Goal: Information Seeking & Learning: Learn about a topic

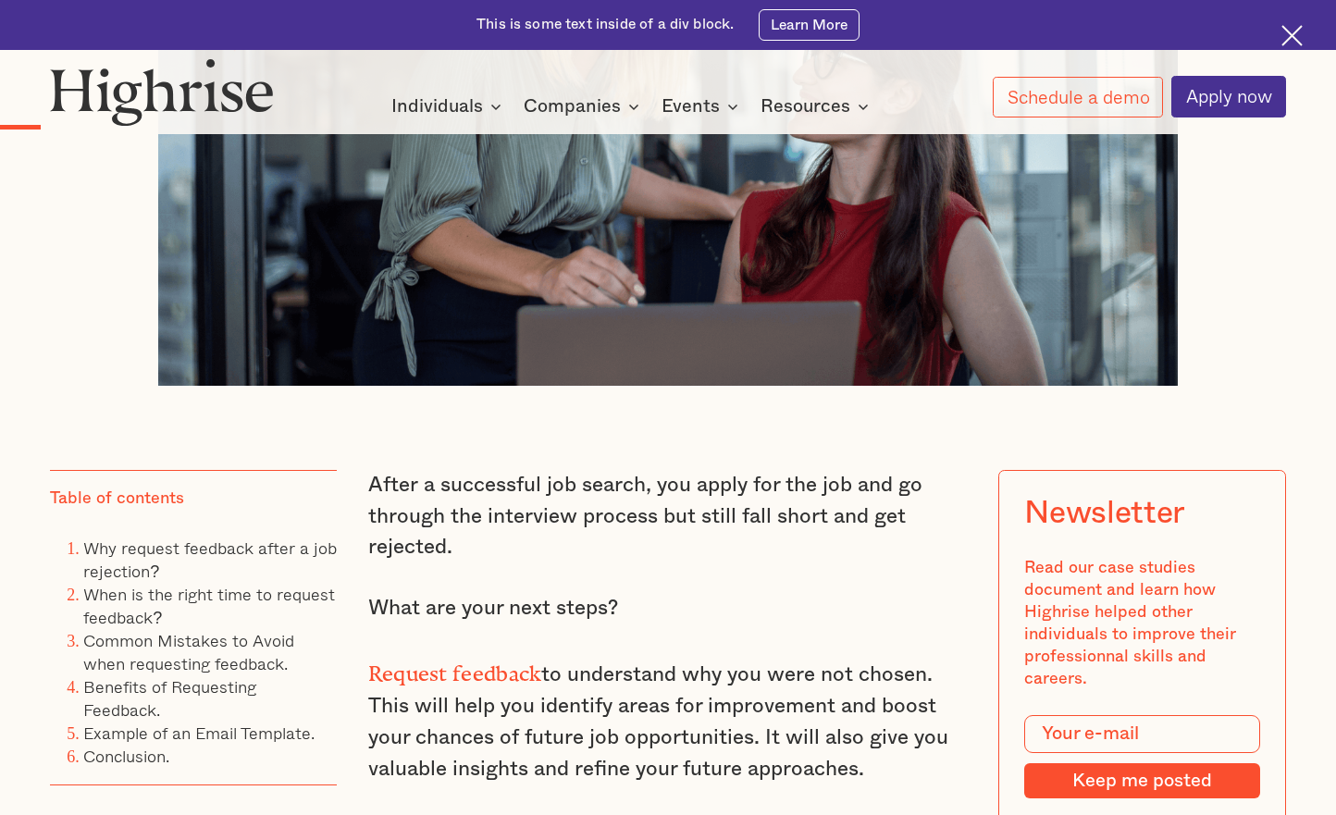
scroll to position [1225, 0]
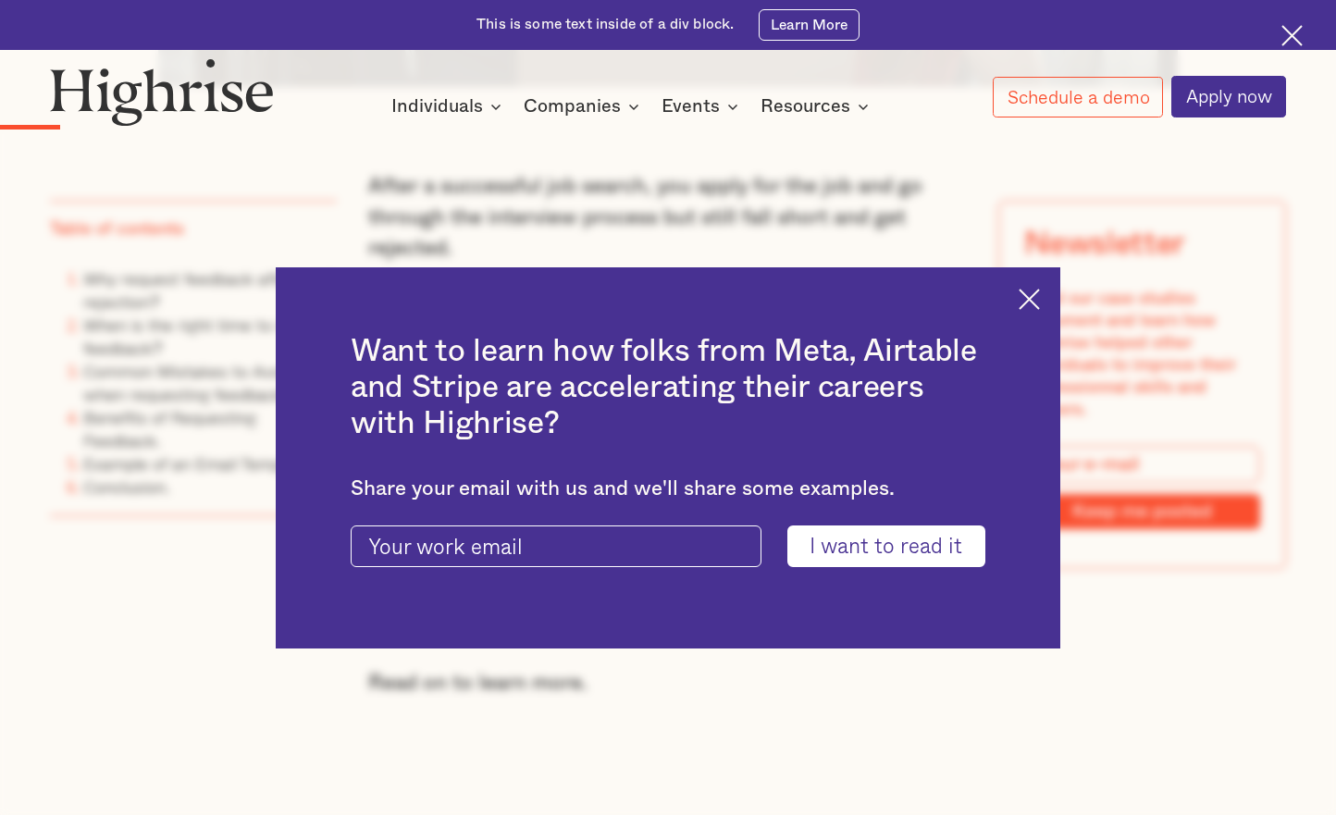
click at [1038, 298] on img at bounding box center [1029, 299] width 21 height 21
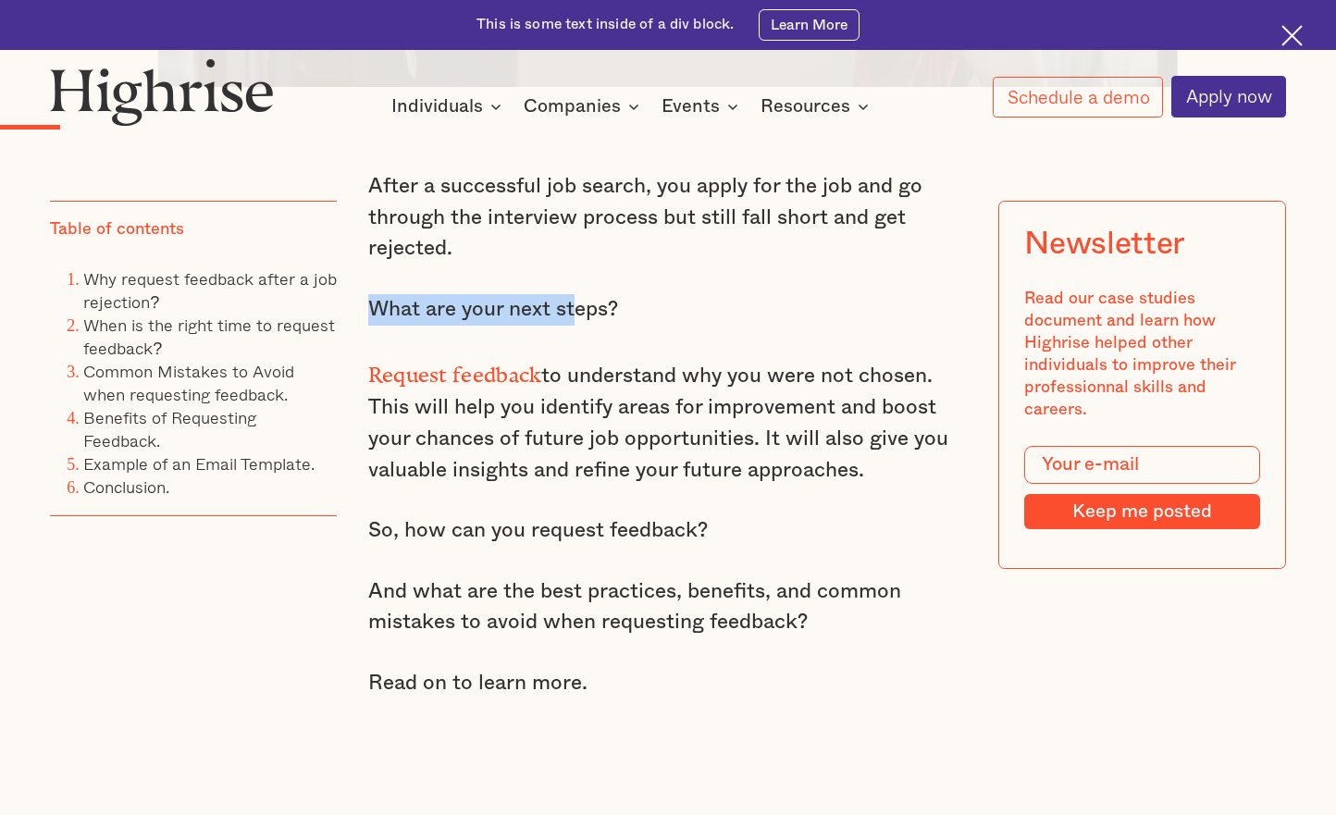
drag, startPoint x: 574, startPoint y: 319, endPoint x: 510, endPoint y: 292, distance: 69.3
click at [510, 292] on div "After a successful job search, you apply for the job and go through the intervi…" at bounding box center [668, 450] width 601 height 558
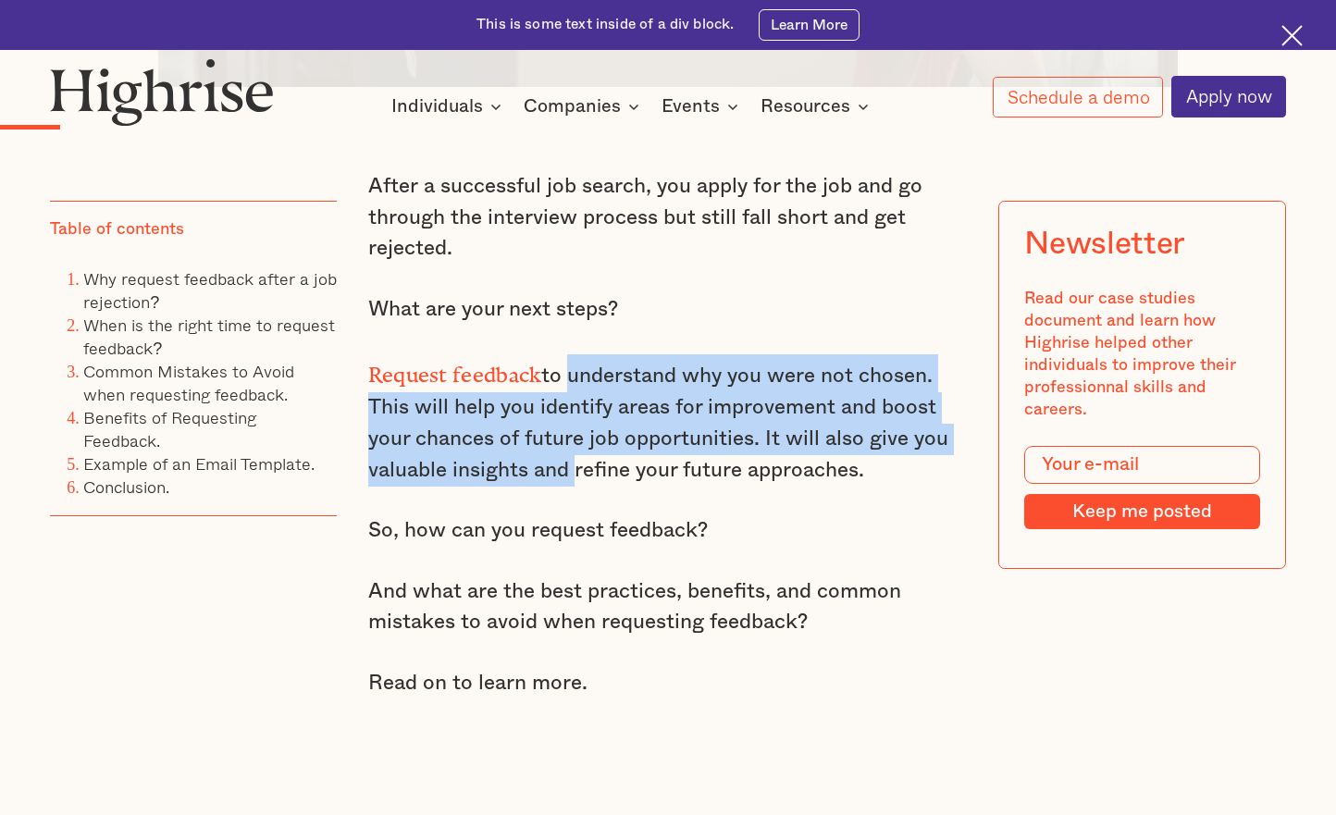
drag, startPoint x: 565, startPoint y: 481, endPoint x: 565, endPoint y: 379, distance: 101.8
click at [565, 379] on p "Request feedback to understand why you were not chosen. This will help you iden…" at bounding box center [668, 419] width 601 height 131
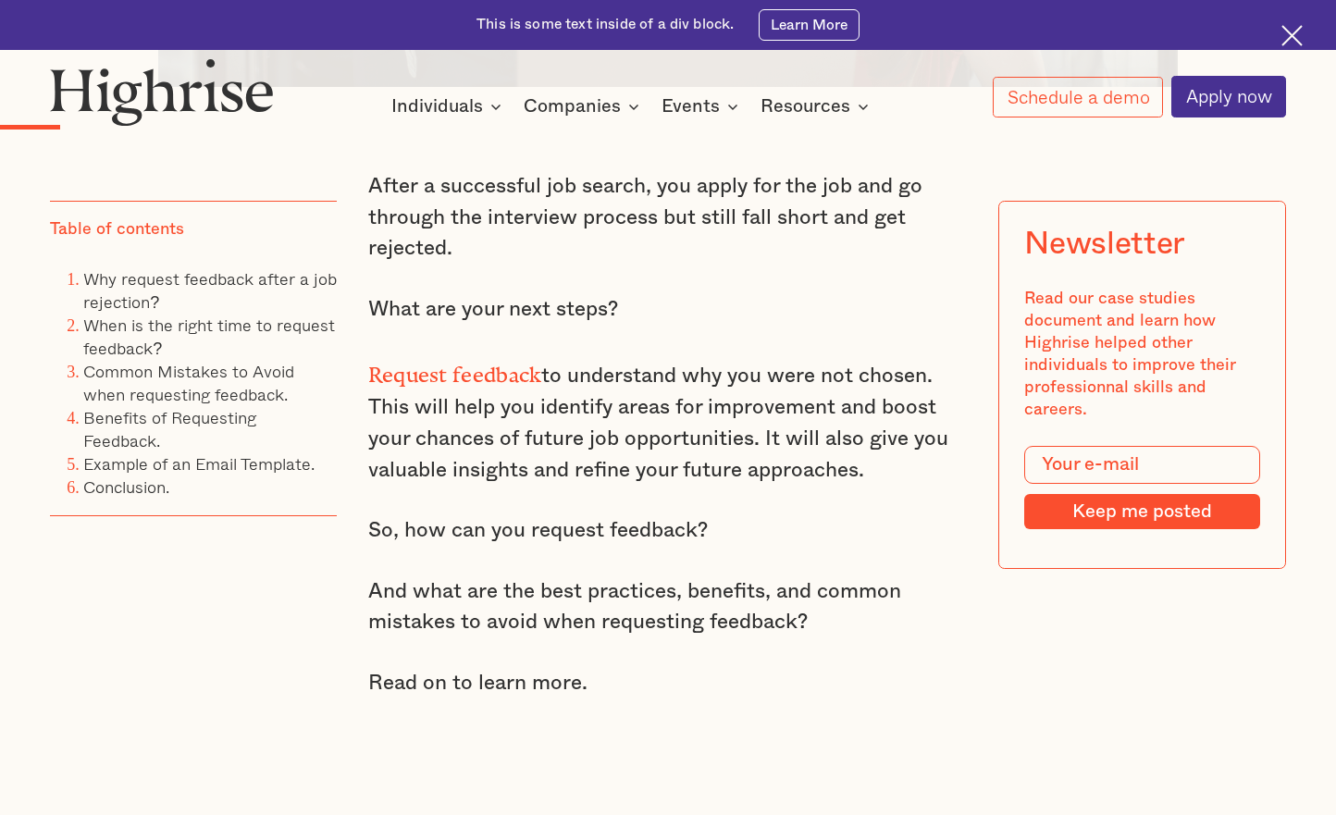
click at [602, 473] on p "Request feedback to understand why you were not chosen. This will help you iden…" at bounding box center [668, 419] width 601 height 131
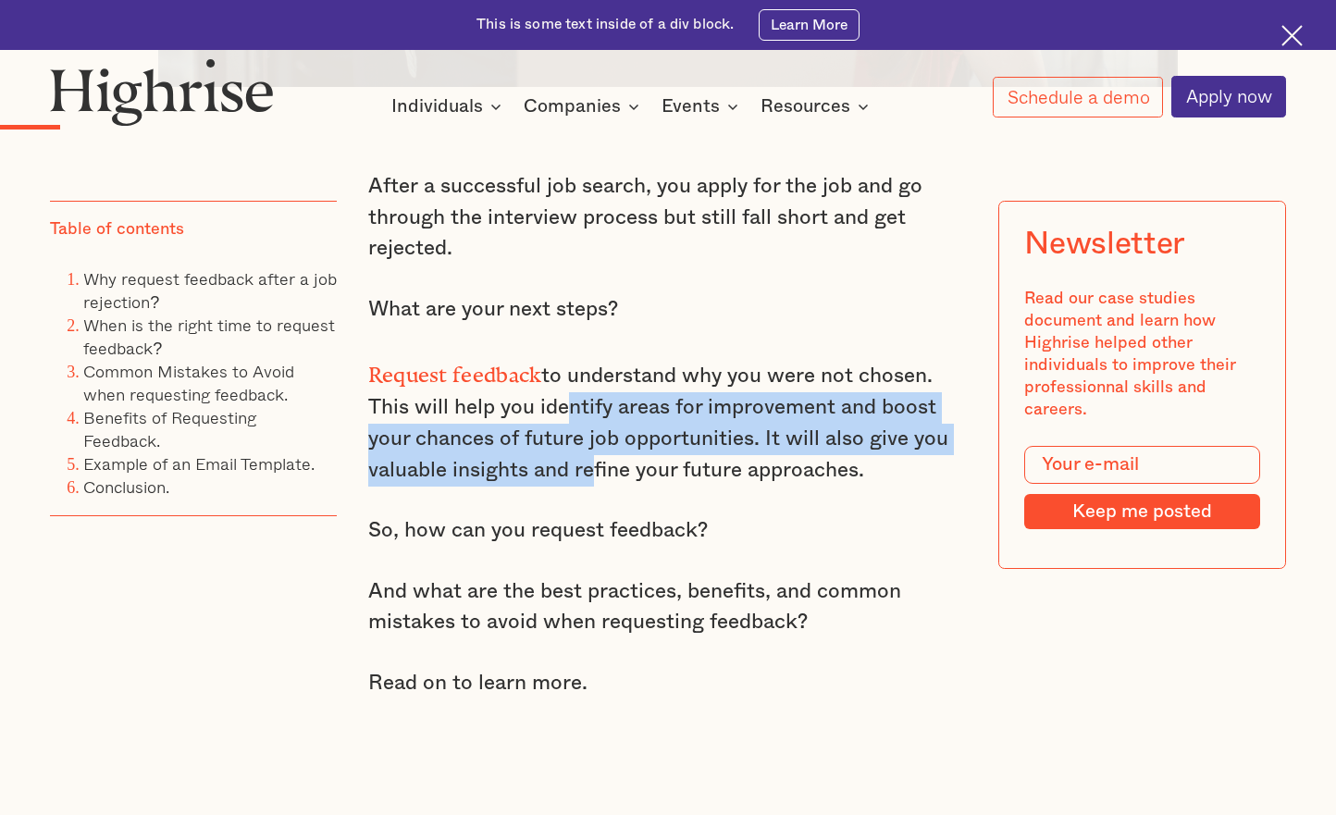
drag, startPoint x: 588, startPoint y: 488, endPoint x: 555, endPoint y: 424, distance: 71.6
click at [555, 424] on p "Request feedback to understand why you were not chosen. This will help you iden…" at bounding box center [668, 419] width 601 height 131
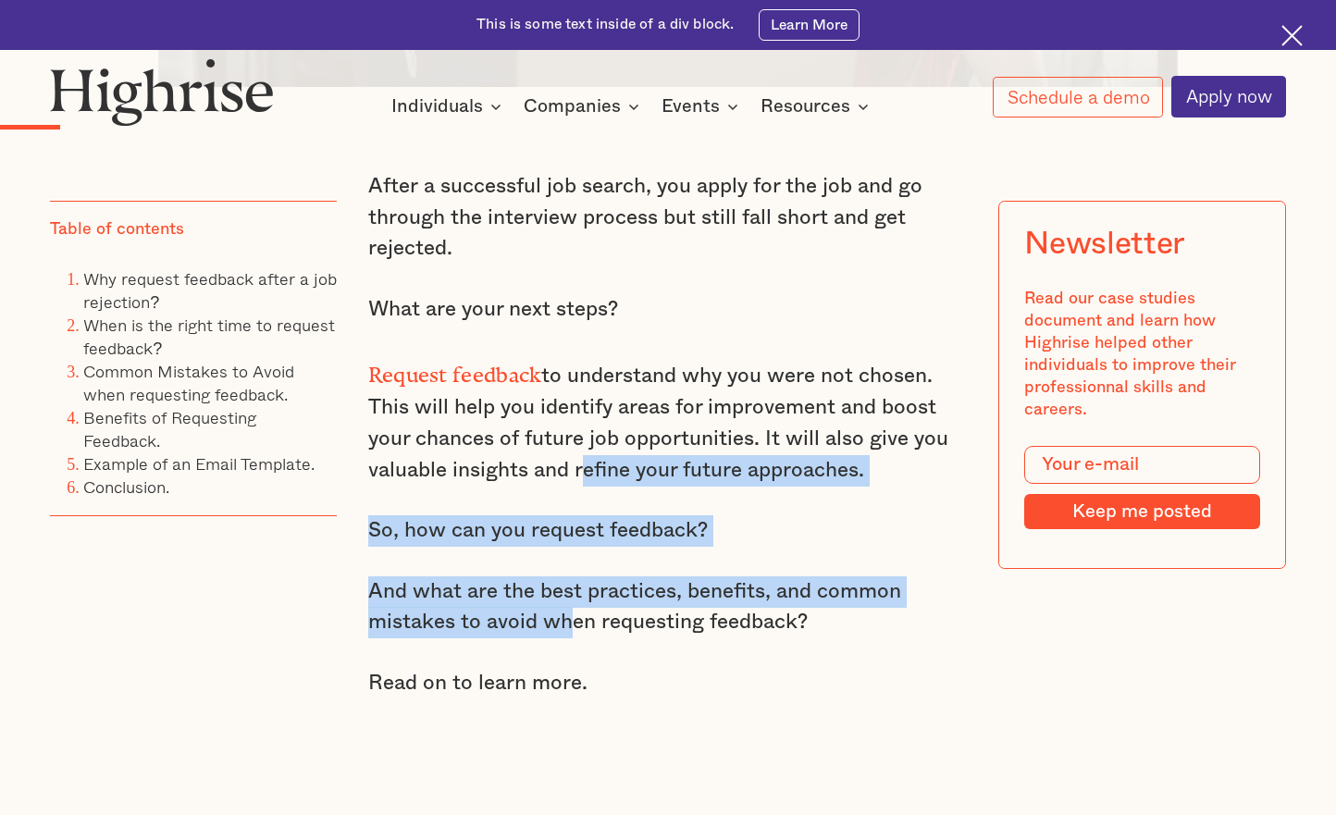
drag, startPoint x: 572, startPoint y: 640, endPoint x: 572, endPoint y: 475, distance: 165.7
click at [572, 475] on div "After a successful job search, you apply for the job and go through the intervi…" at bounding box center [668, 450] width 601 height 558
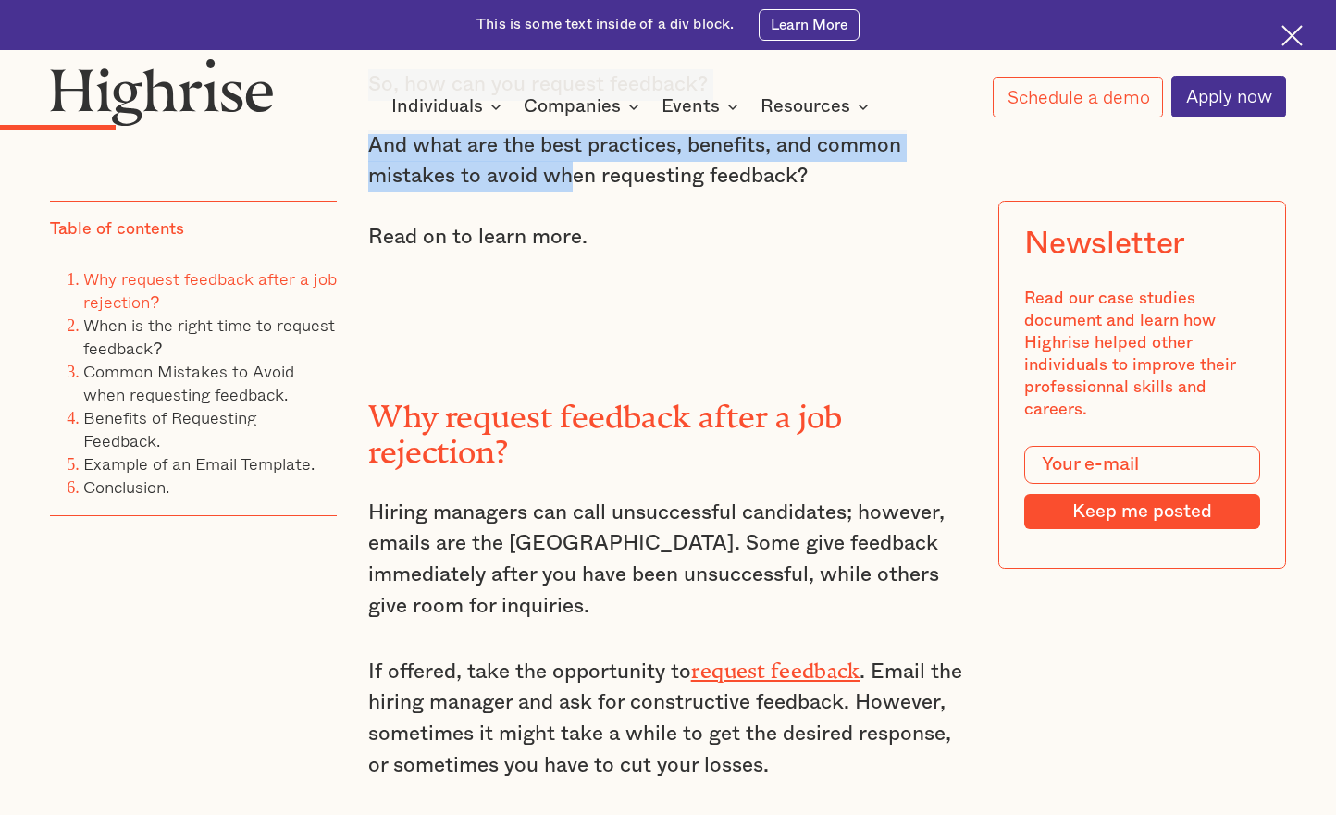
scroll to position [1705, 0]
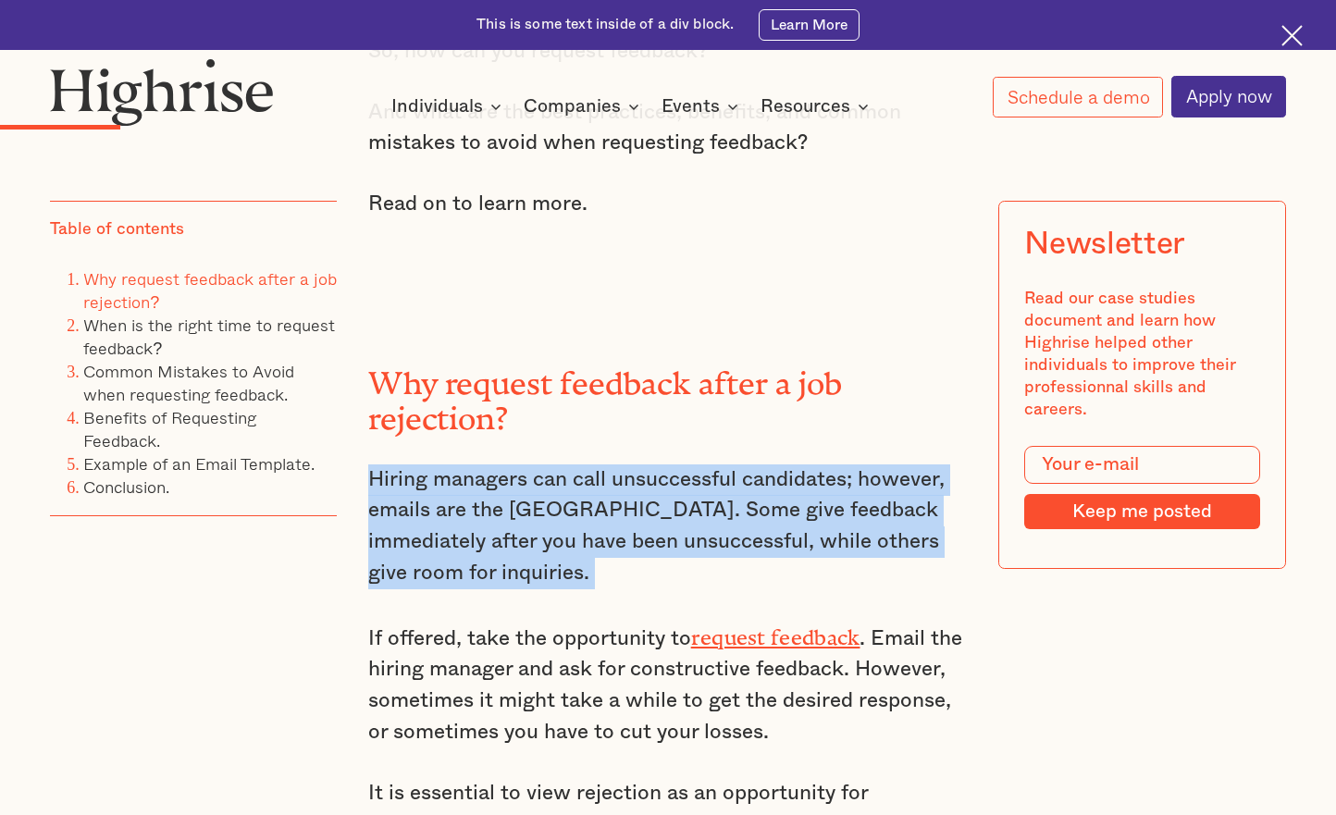
drag, startPoint x: 539, startPoint y: 606, endPoint x: 539, endPoint y: 467, distance: 138.8
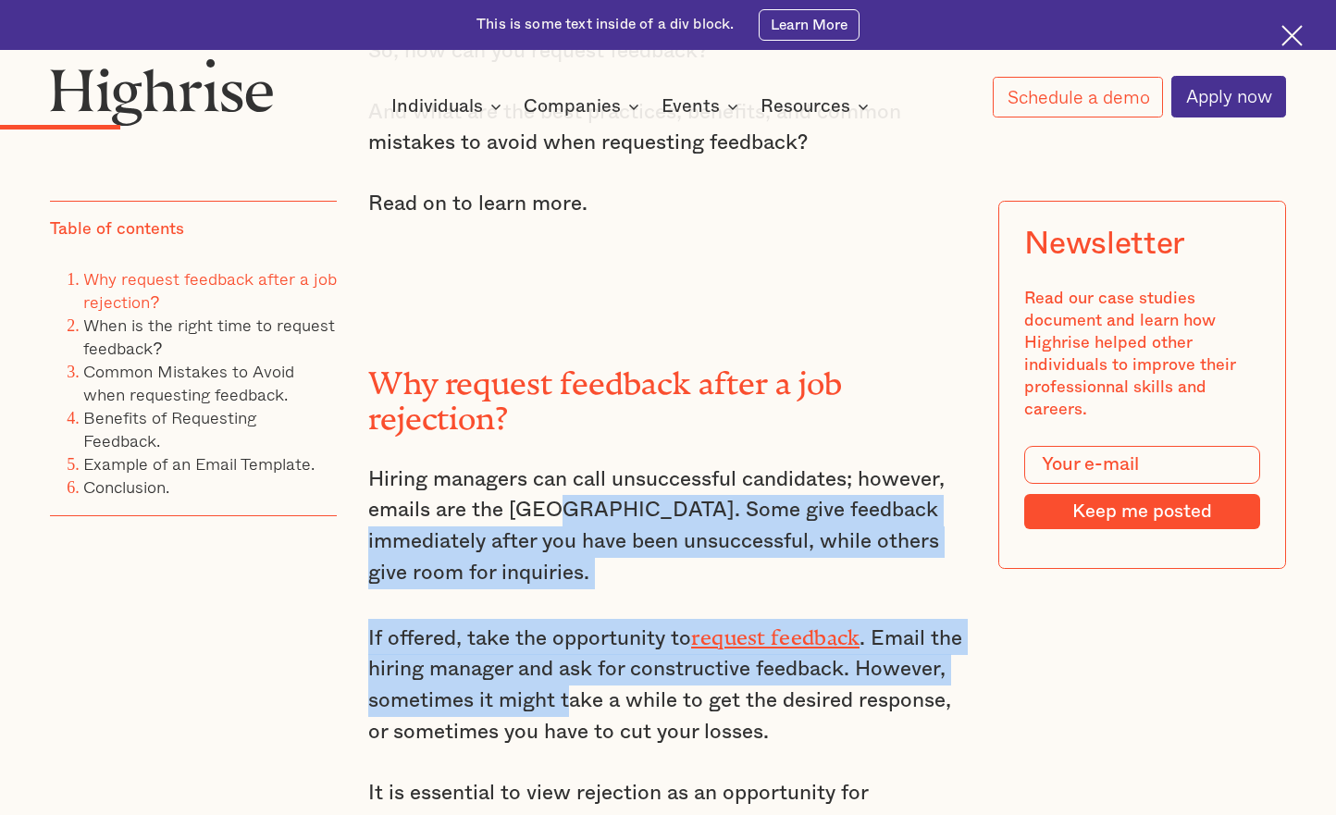
drag, startPoint x: 571, startPoint y: 702, endPoint x: 554, endPoint y: 519, distance: 183.1
click at [550, 557] on p "Hiring managers can call unsuccessful candidates; however, emails are the [GEOG…" at bounding box center [668, 527] width 601 height 125
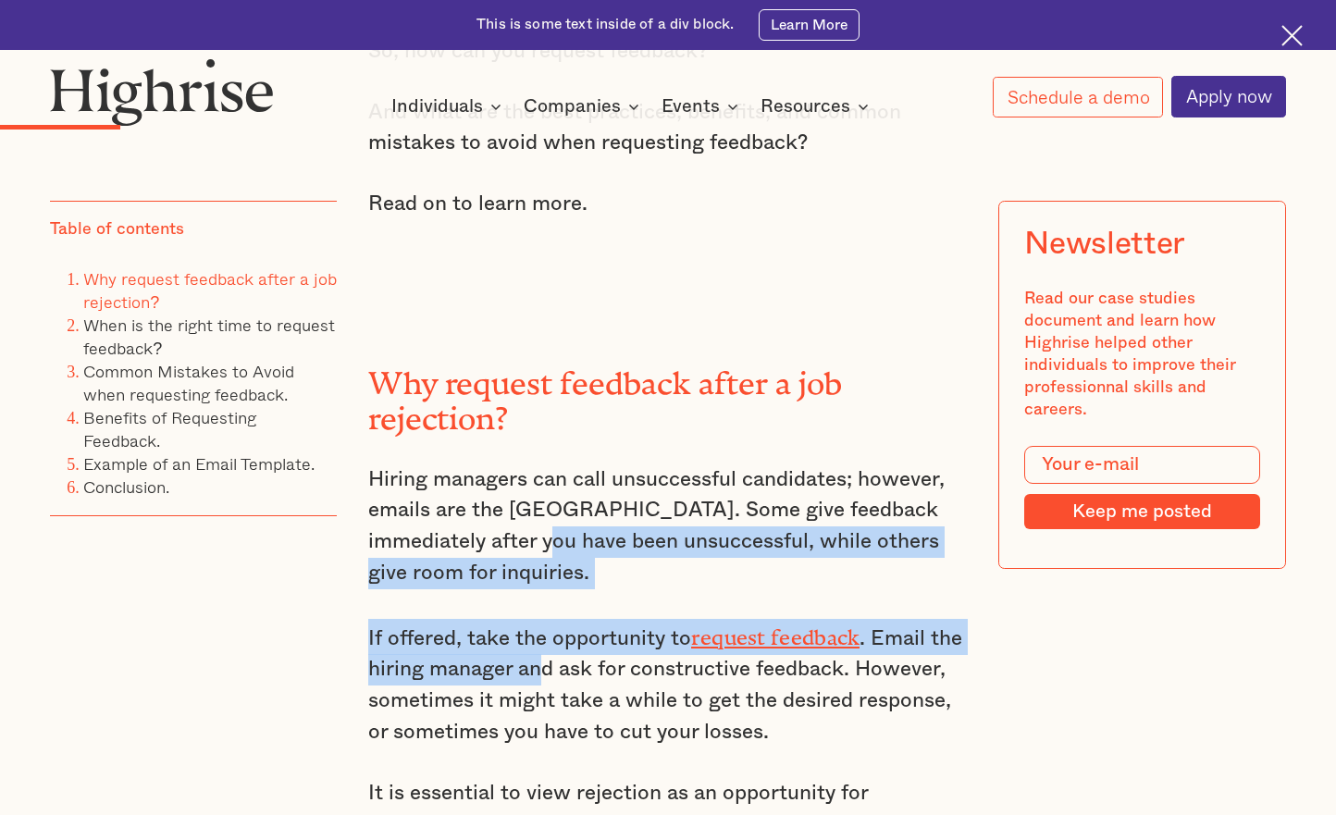
drag, startPoint x: 544, startPoint y: 691, endPoint x: 541, endPoint y: 560, distance: 131.5
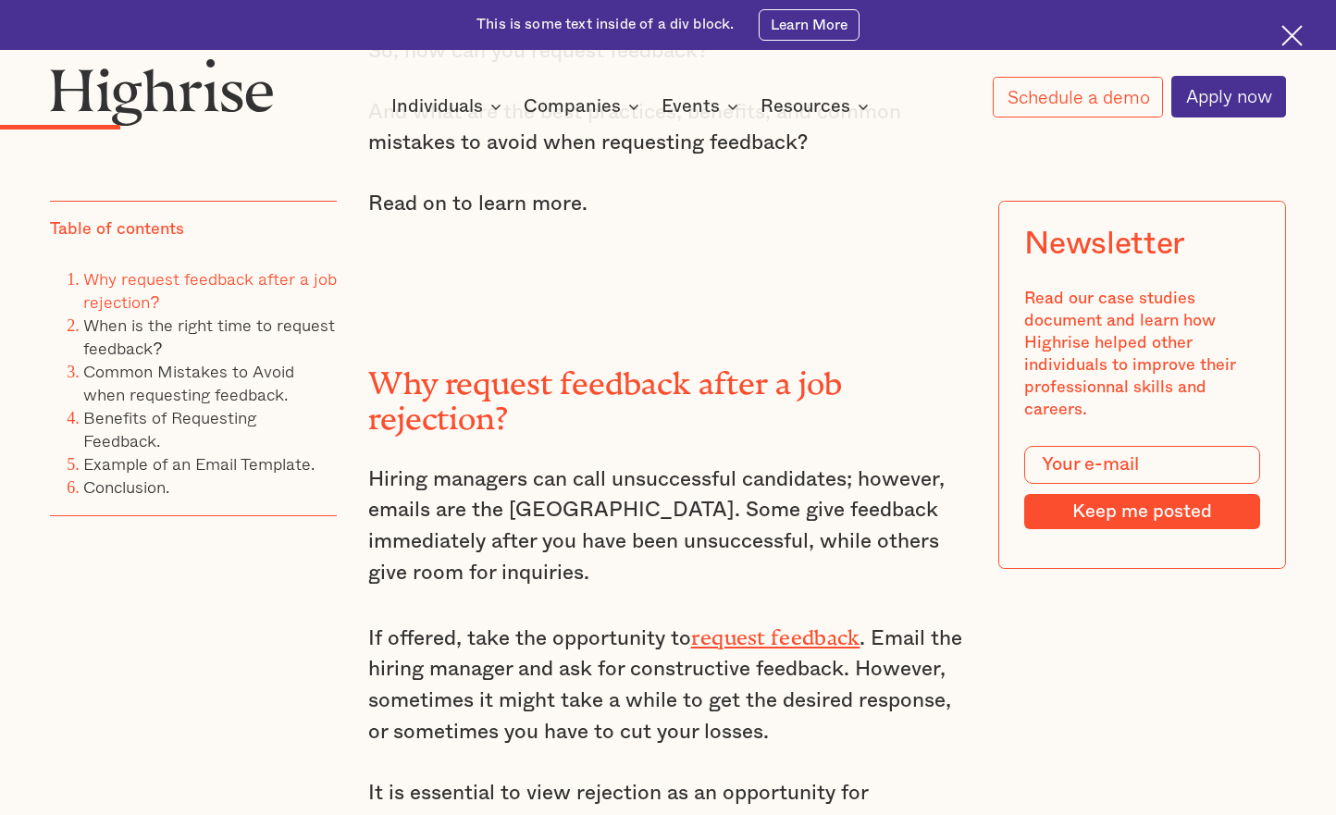
click at [561, 668] on p "If offered, take the opportunity to request feedback . Email the hiring manager…" at bounding box center [668, 684] width 601 height 130
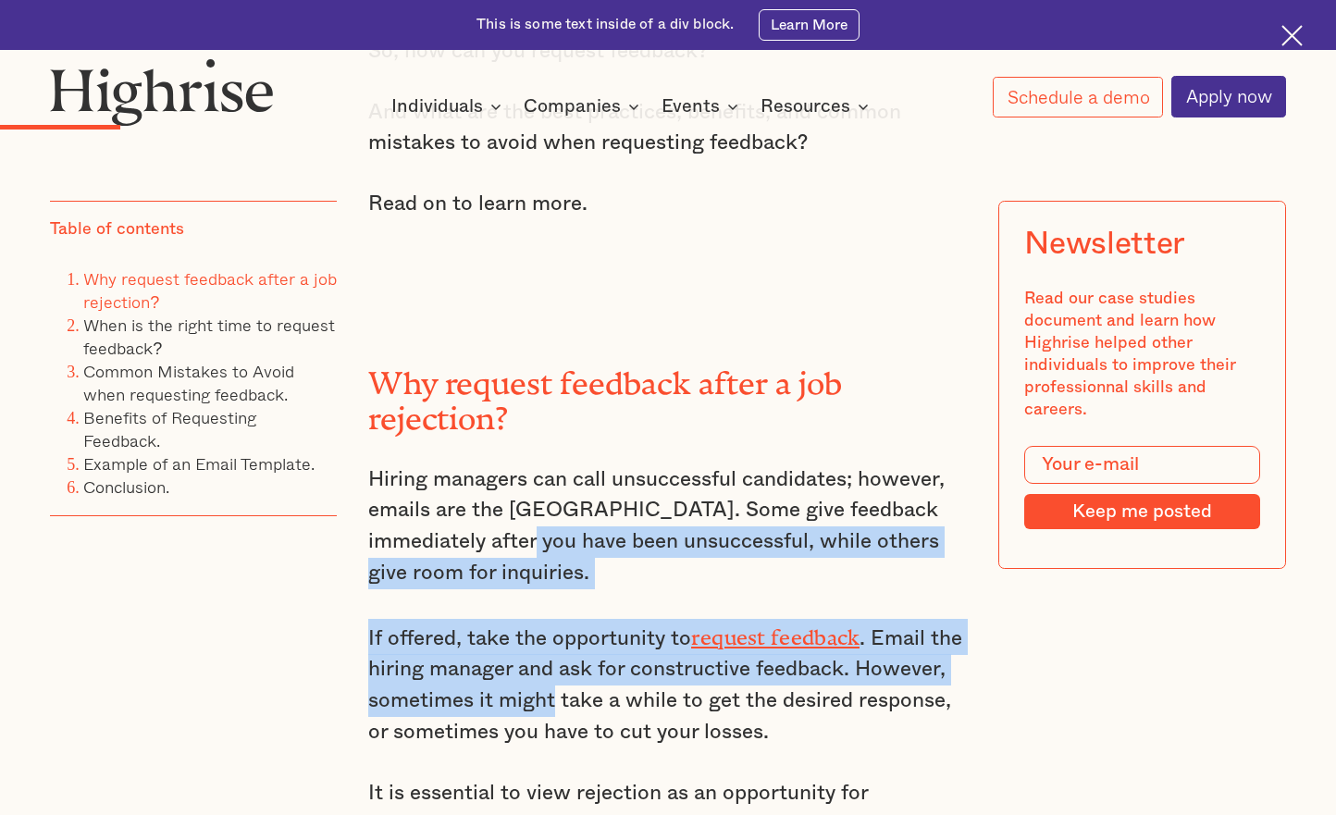
drag, startPoint x: 554, startPoint y: 704, endPoint x: 526, endPoint y: 568, distance: 139.0
click at [556, 661] on p "If offered, take the opportunity to request feedback . Email the hiring manager…" at bounding box center [668, 684] width 601 height 130
drag, startPoint x: 553, startPoint y: 722, endPoint x: 495, endPoint y: 567, distance: 165.2
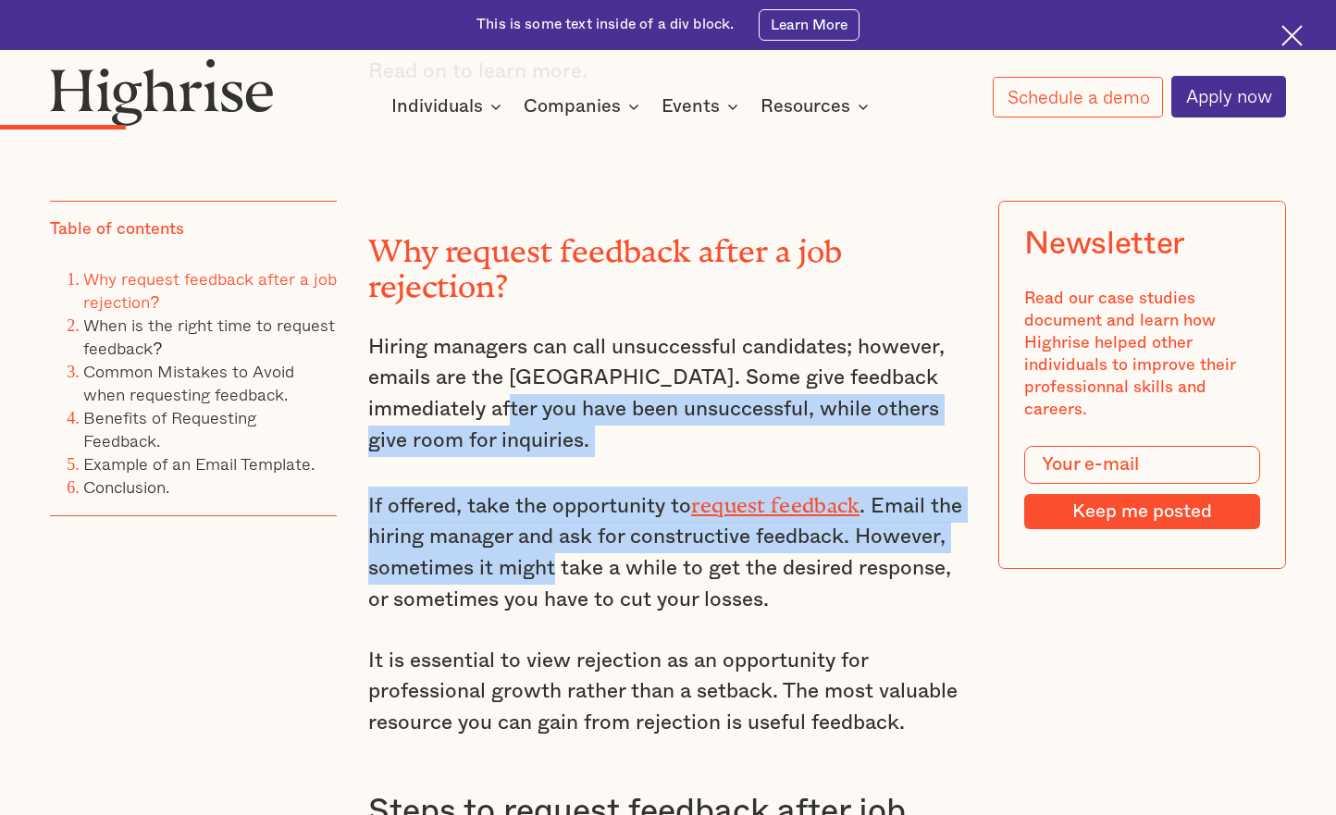
scroll to position [1889, 0]
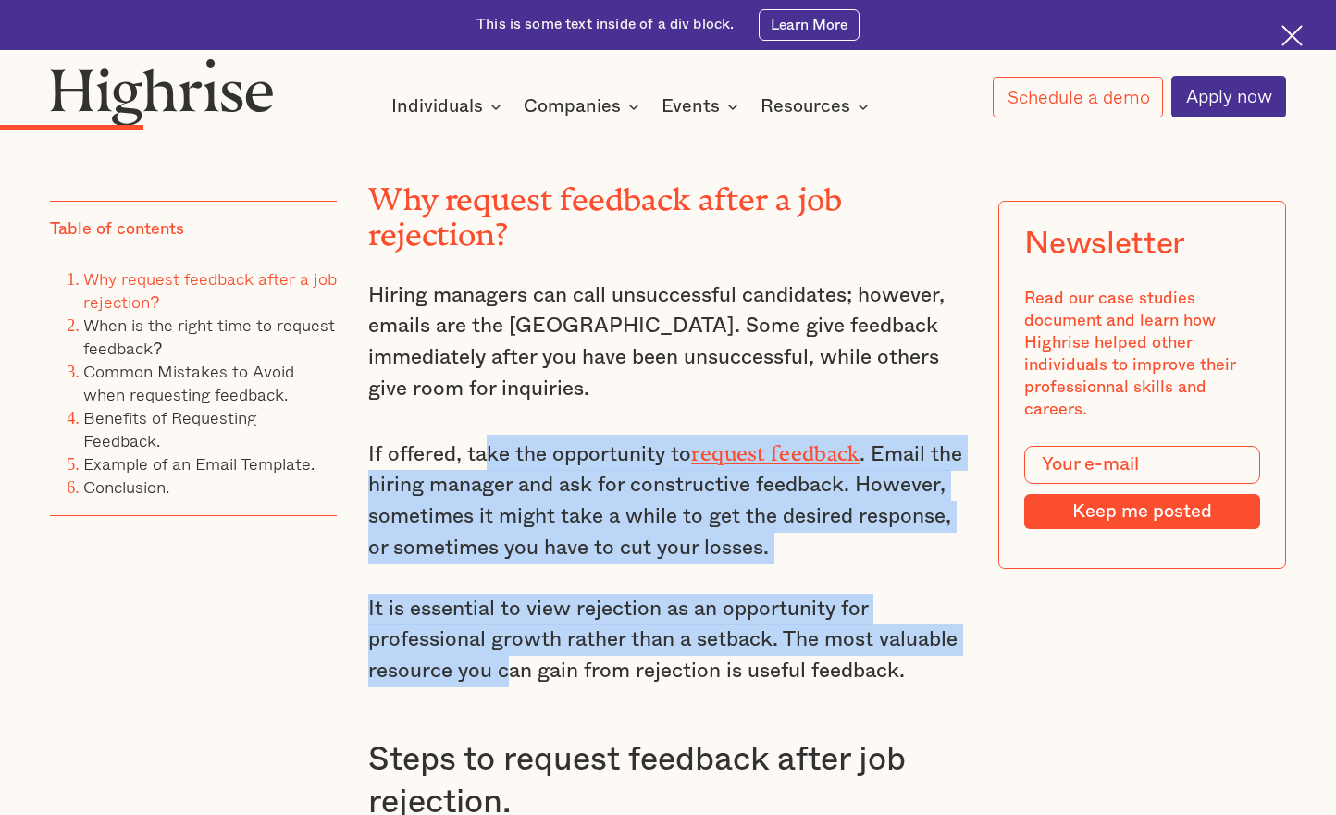
drag, startPoint x: 507, startPoint y: 674, endPoint x: 485, endPoint y: 461, distance: 214.0
click at [533, 503] on p "If offered, take the opportunity to request feedback . Email the hiring manager…" at bounding box center [668, 500] width 601 height 130
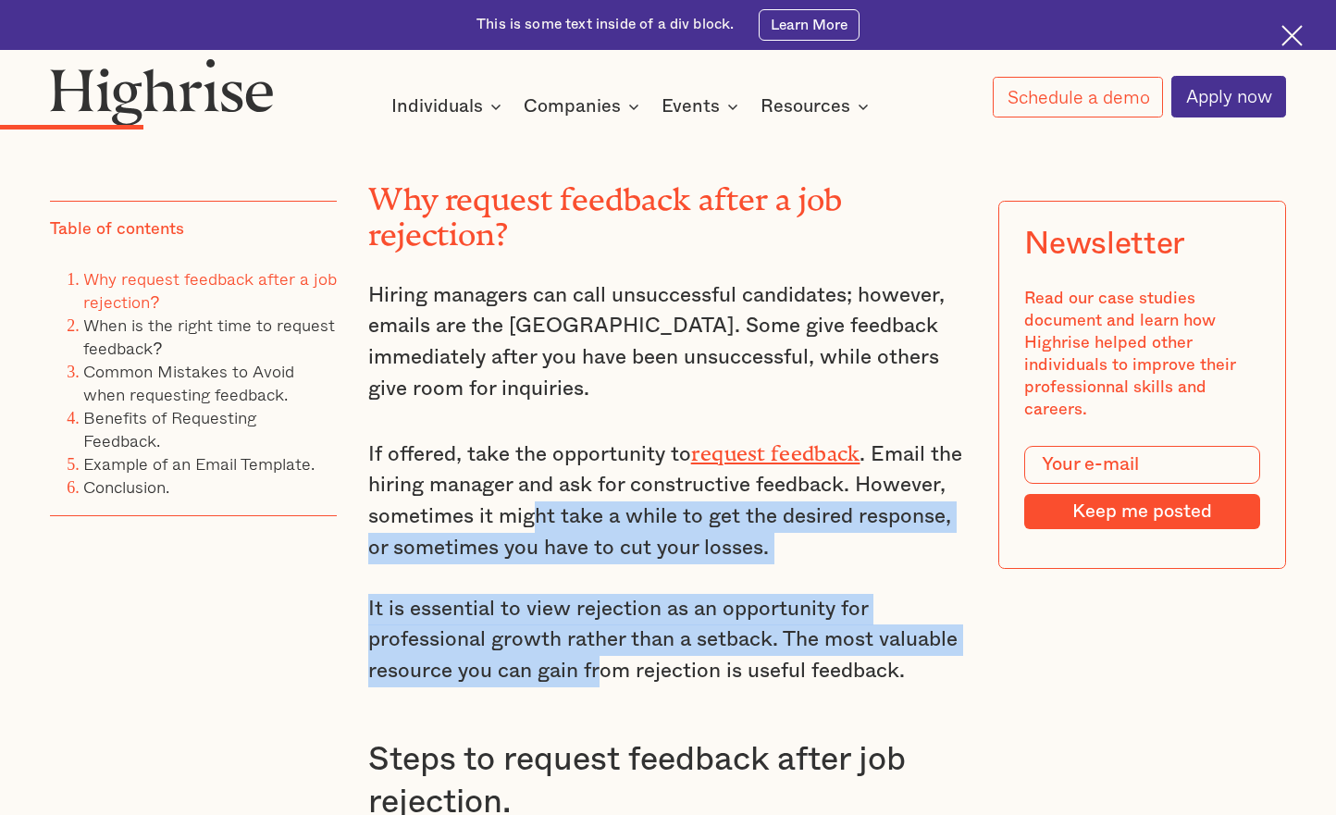
drag, startPoint x: 603, startPoint y: 683, endPoint x: 533, endPoint y: 529, distance: 168.6
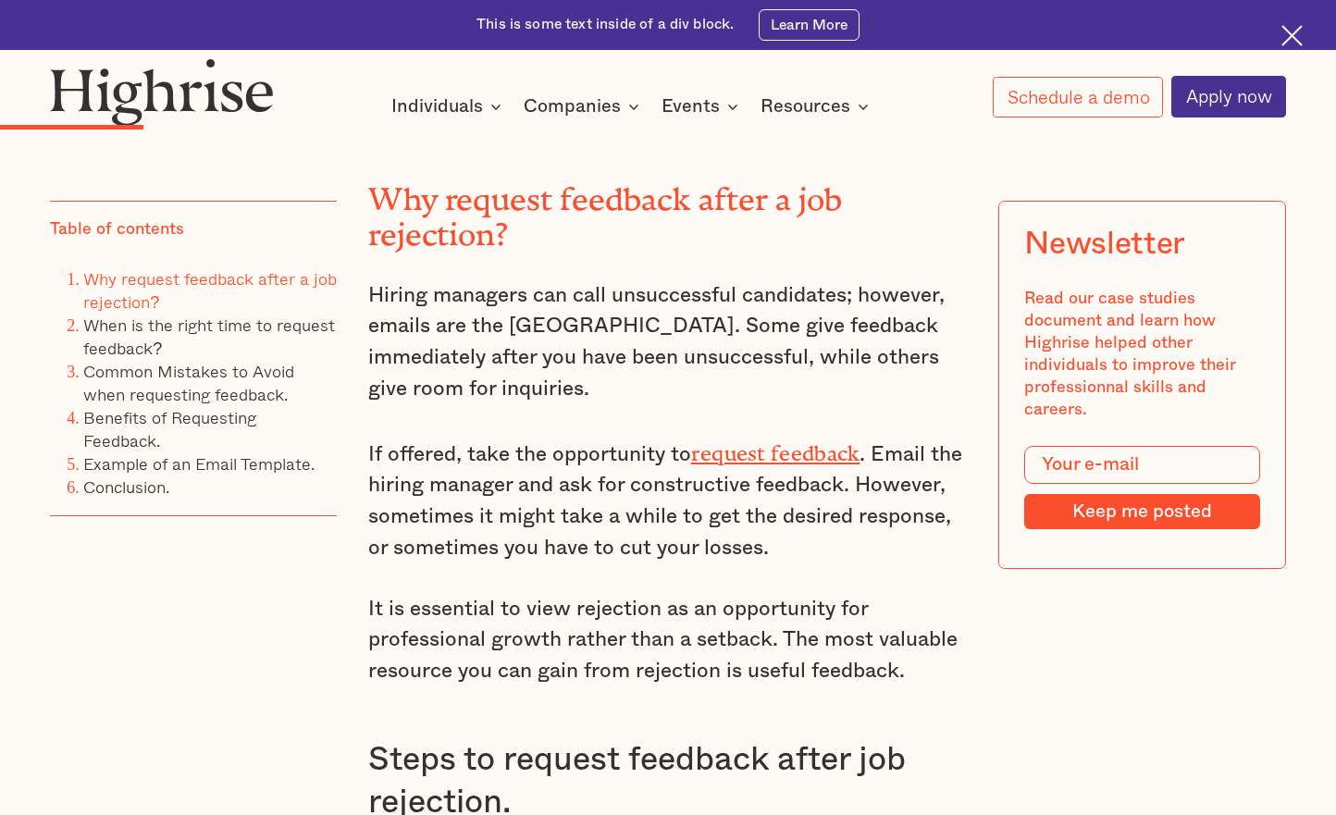
click at [647, 684] on p "It is essential to view rejection as an opportunity for professional growth rat…" at bounding box center [668, 641] width 601 height 94
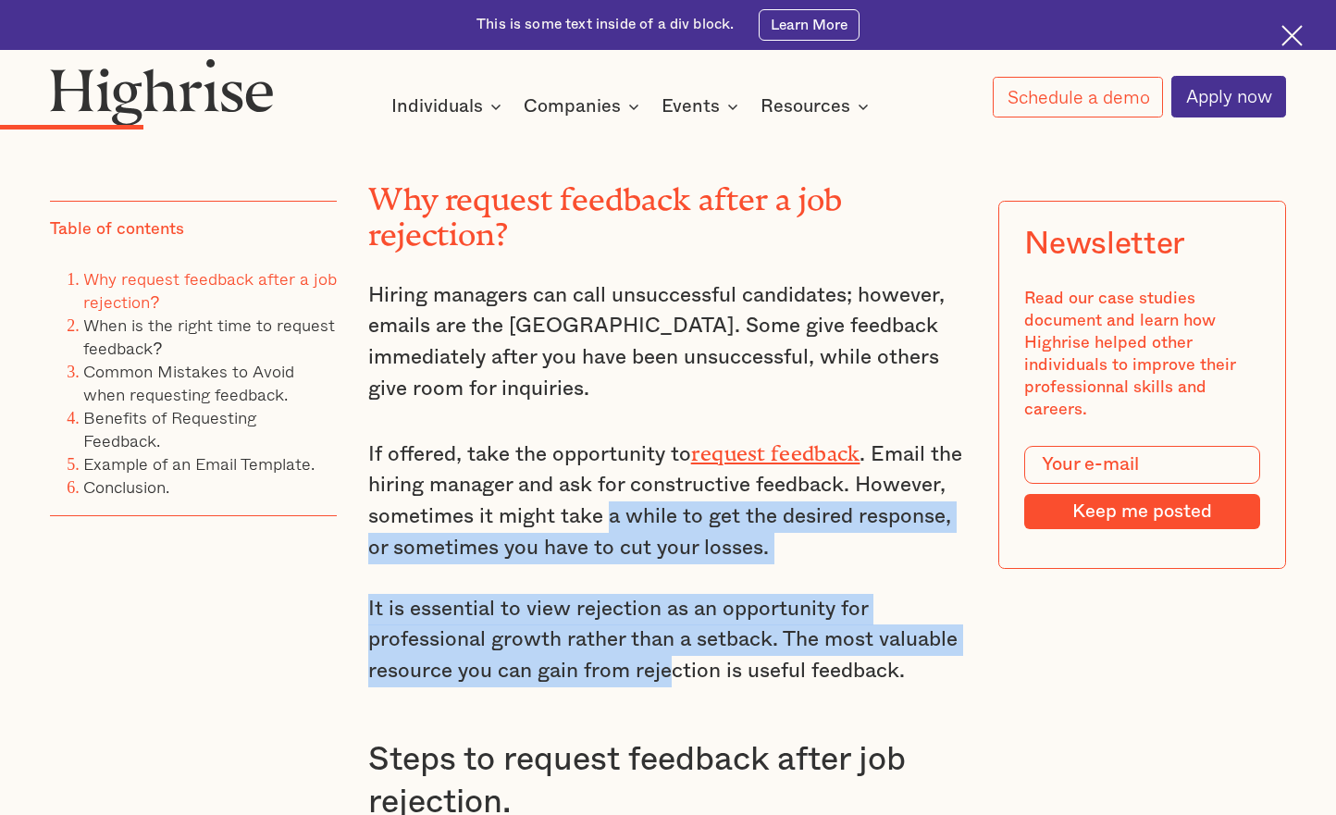
drag, startPoint x: 668, startPoint y: 687, endPoint x: 604, endPoint y: 541, distance: 158.7
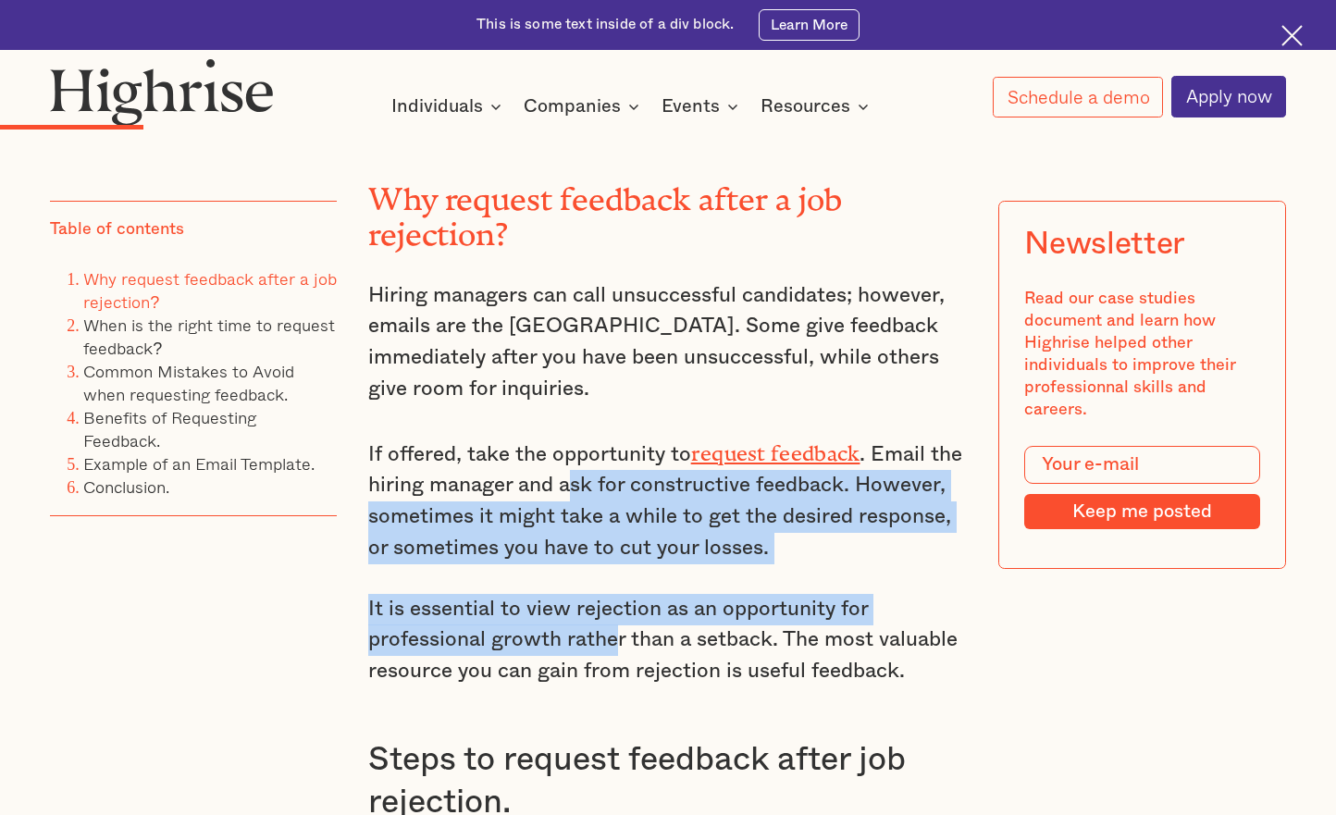
drag, startPoint x: 570, startPoint y: 496, endPoint x: 617, endPoint y: 652, distance: 163.4
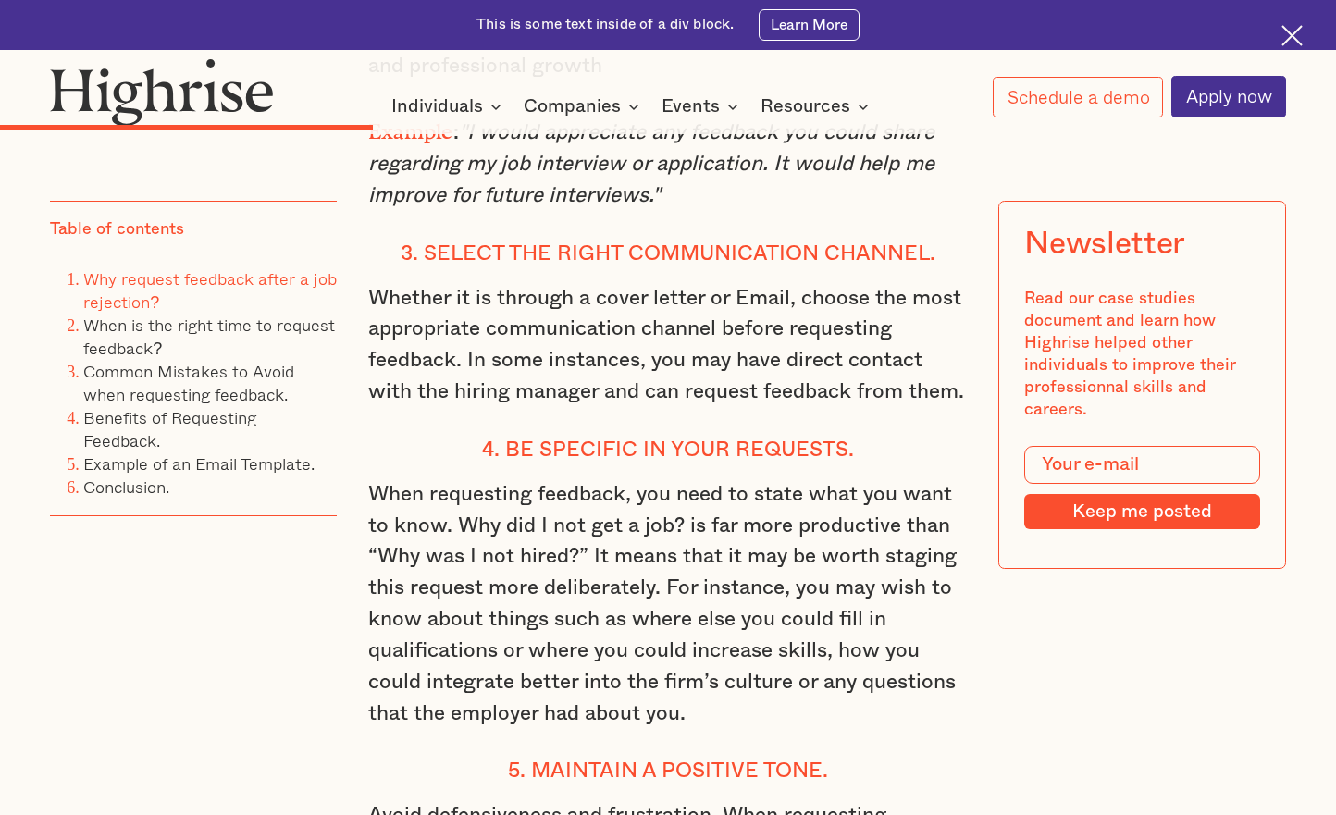
scroll to position [3736, 0]
